Goal: Task Accomplishment & Management: Manage account settings

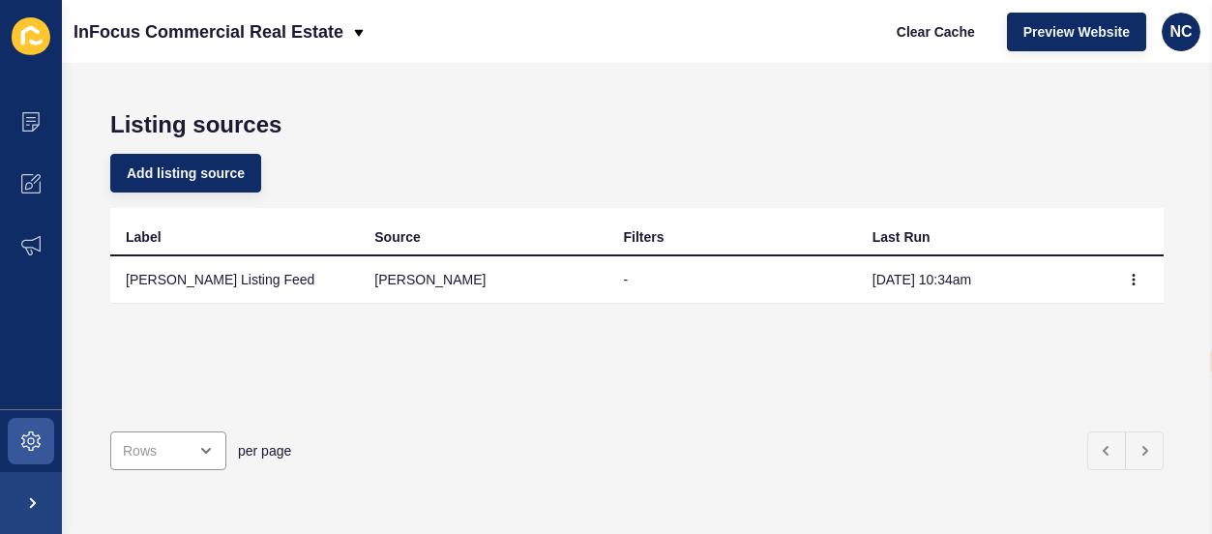
select select "en"
click at [1174, 30] on span "NC" at bounding box center [1181, 31] width 22 height 19
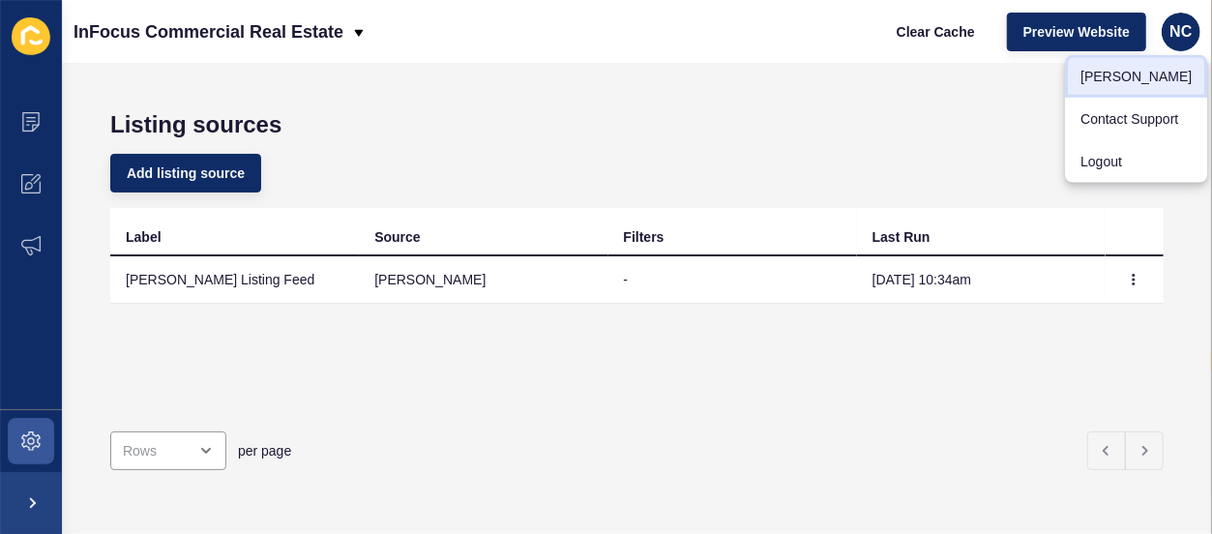
click at [1128, 69] on link "[PERSON_NAME]" at bounding box center [1136, 76] width 142 height 43
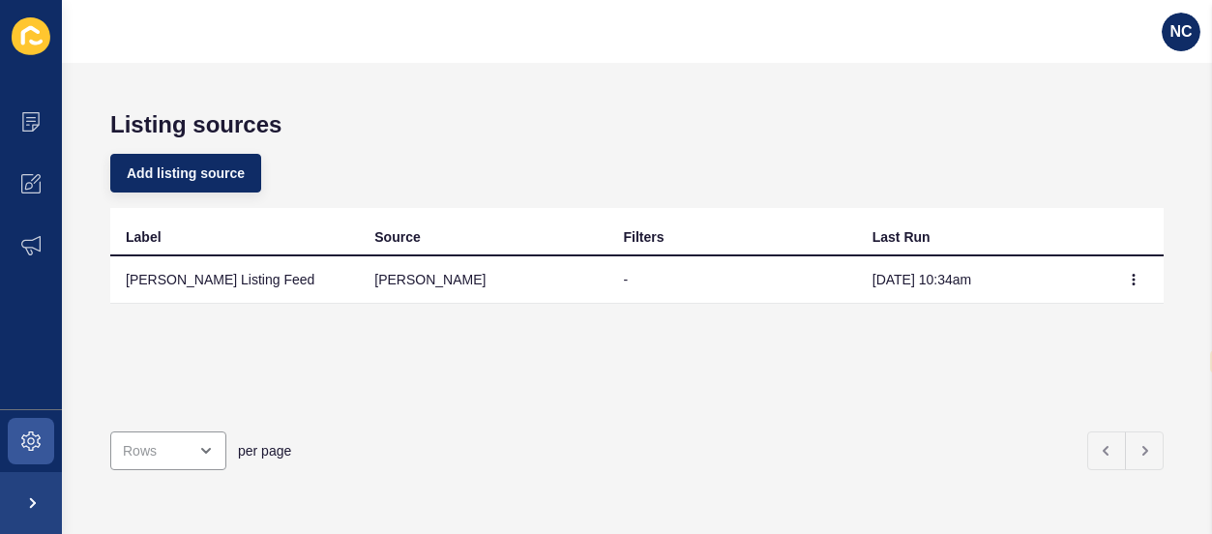
select select "en"
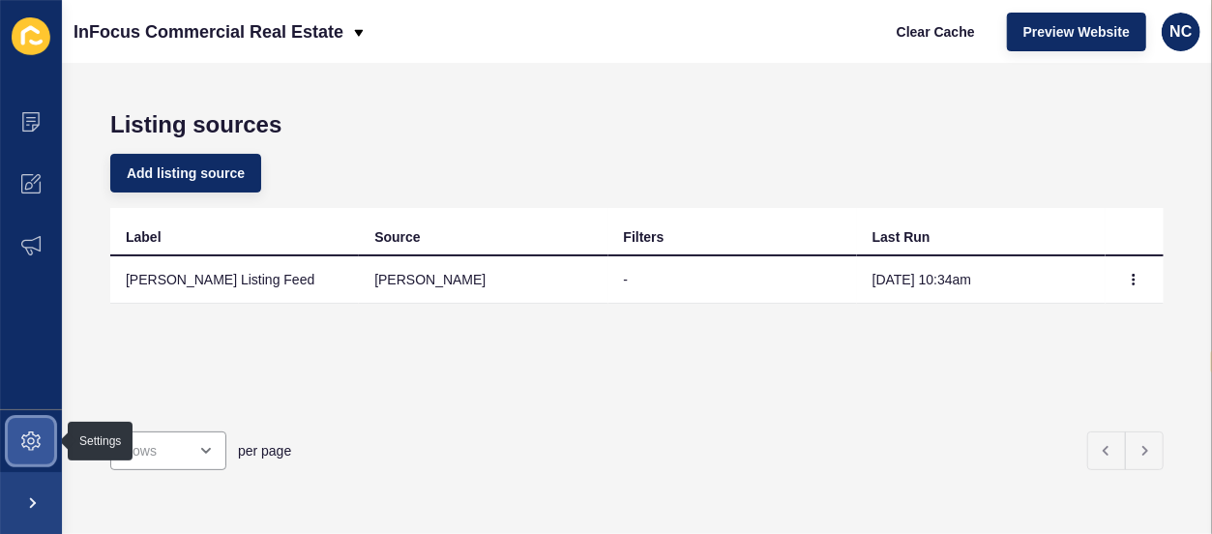
click at [38, 453] on span at bounding box center [31, 441] width 62 height 62
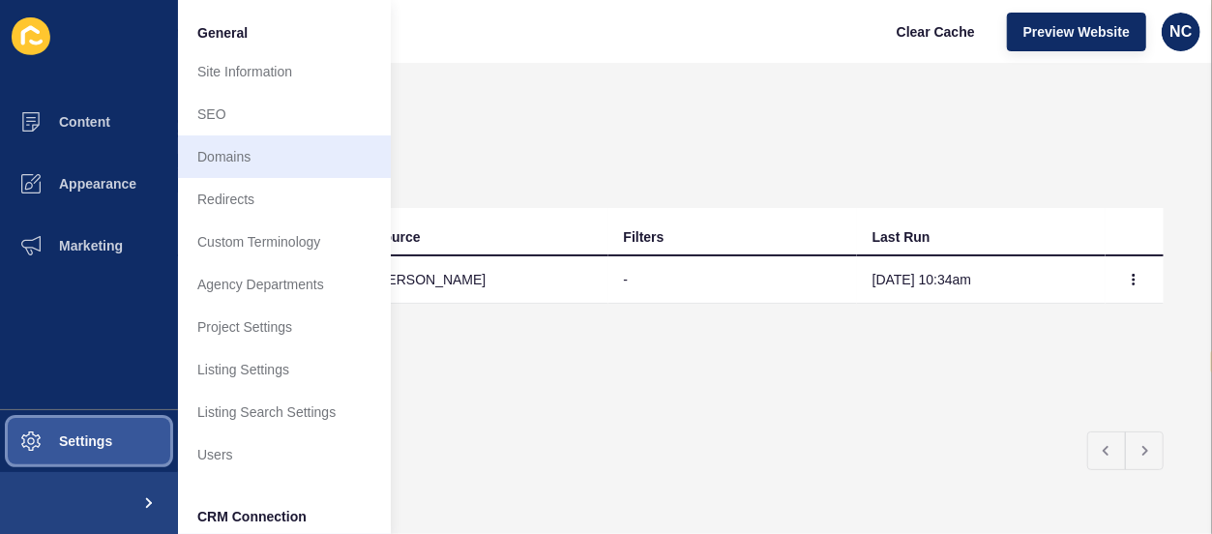
scroll to position [254, 0]
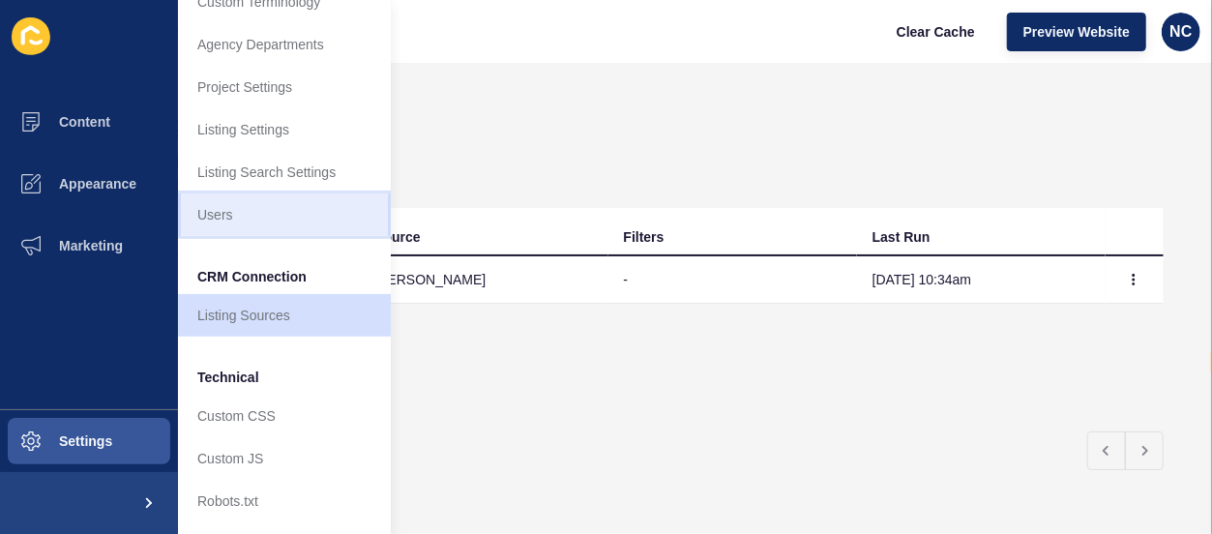
click at [255, 193] on link "Users" at bounding box center [284, 214] width 213 height 43
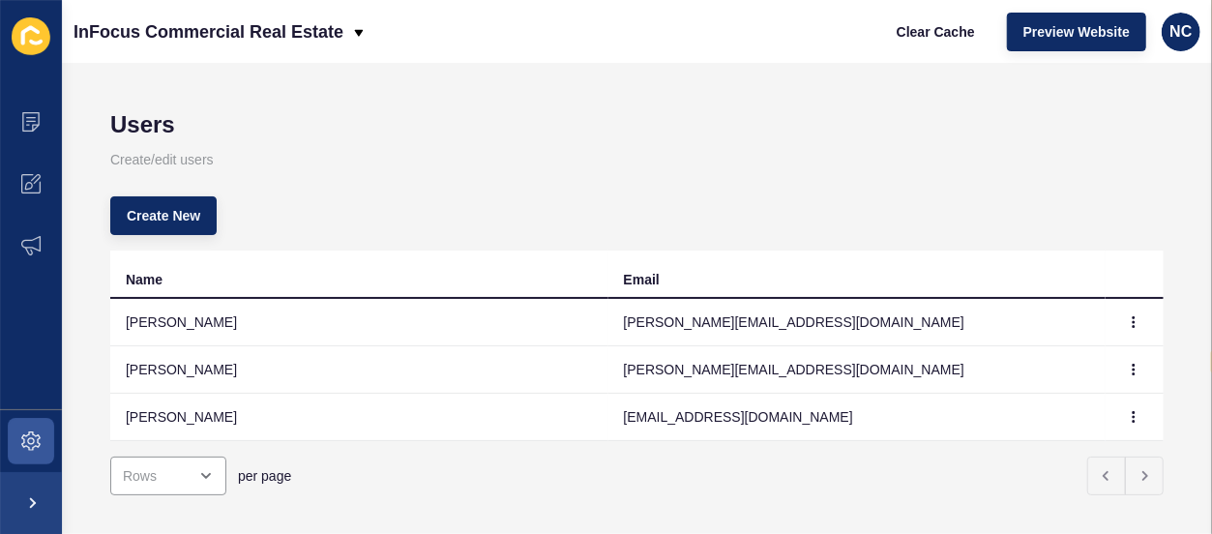
scroll to position [39, 0]
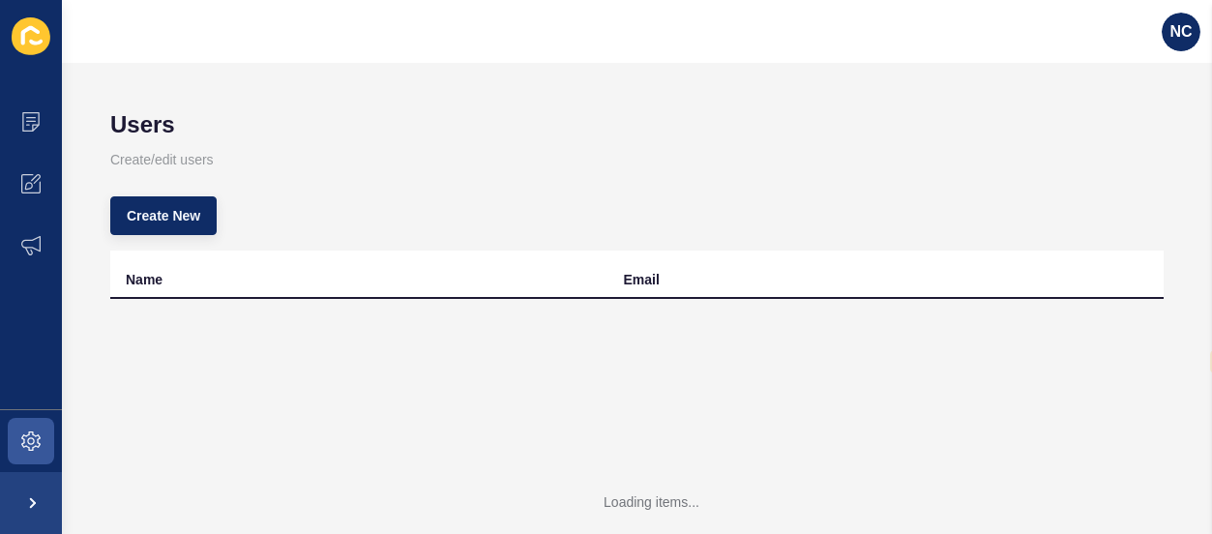
select select "en"
